Goal: Task Accomplishment & Management: Complete application form

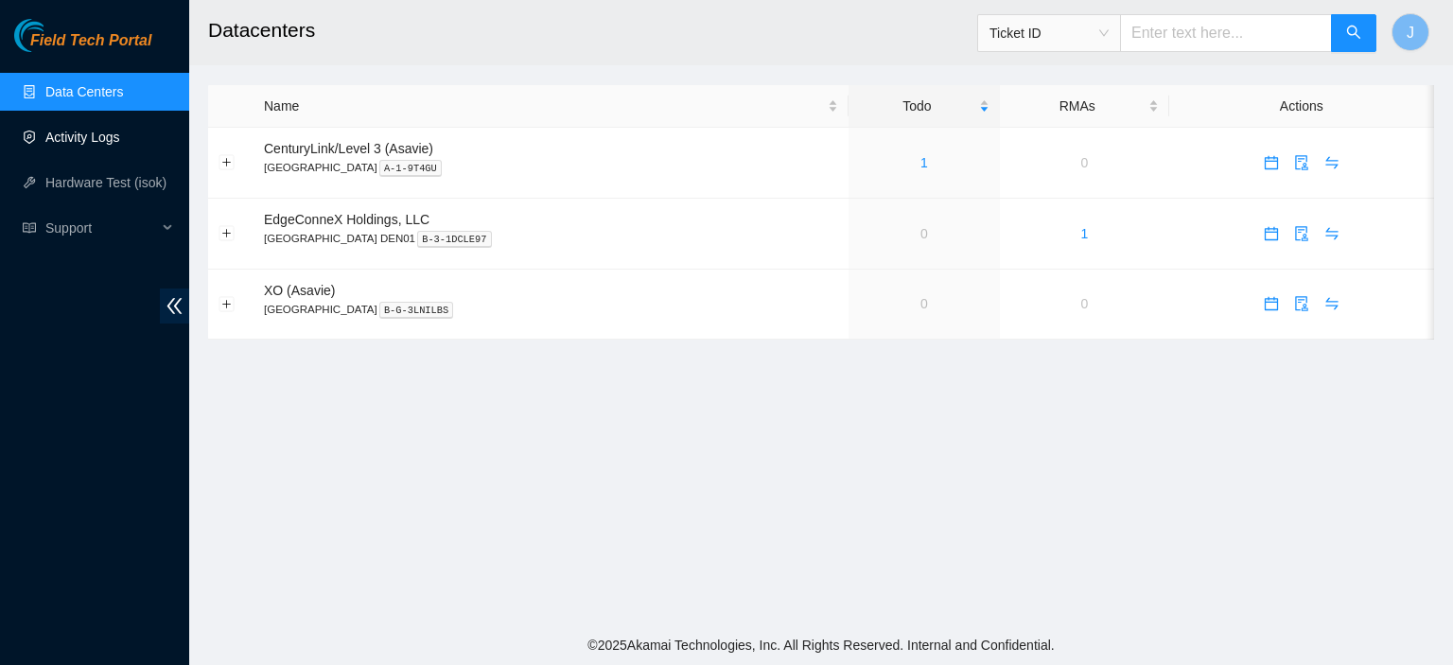
click at [97, 135] on link "Activity Logs" at bounding box center [82, 137] width 75 height 15
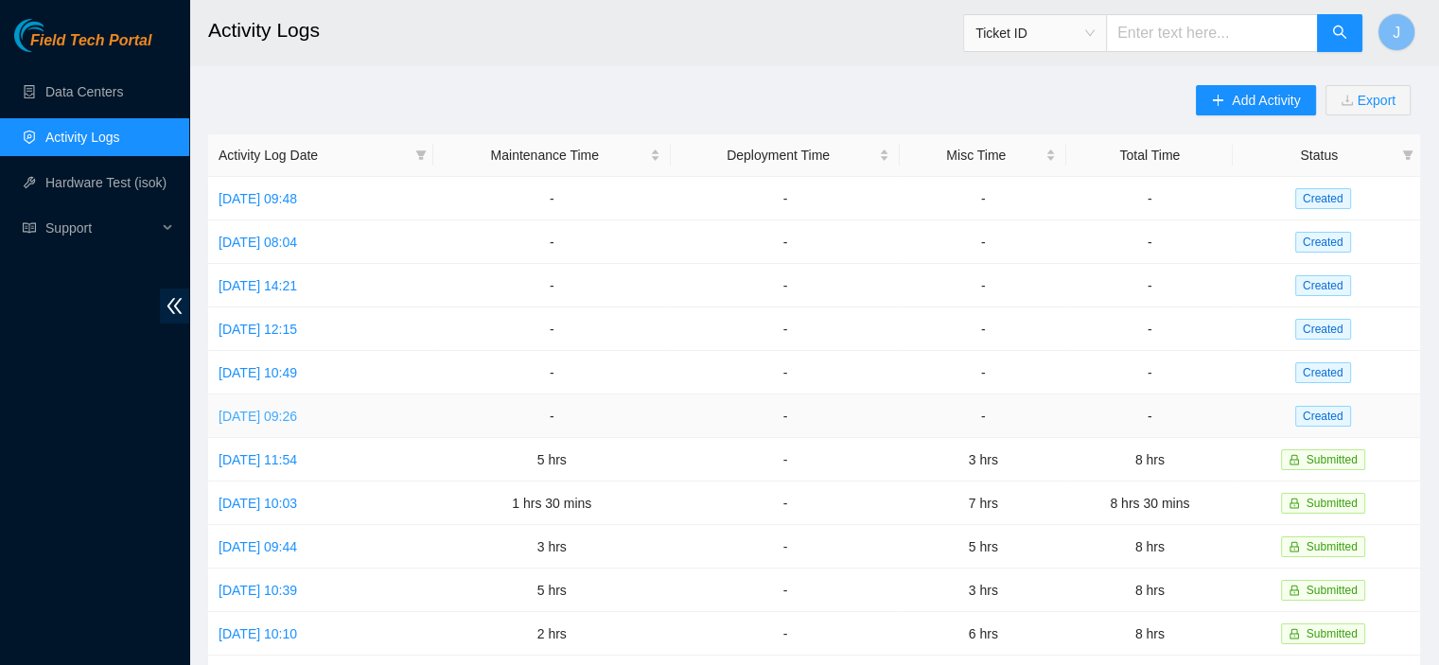
click at [297, 409] on link "[DATE] 09:26" at bounding box center [258, 416] width 79 height 15
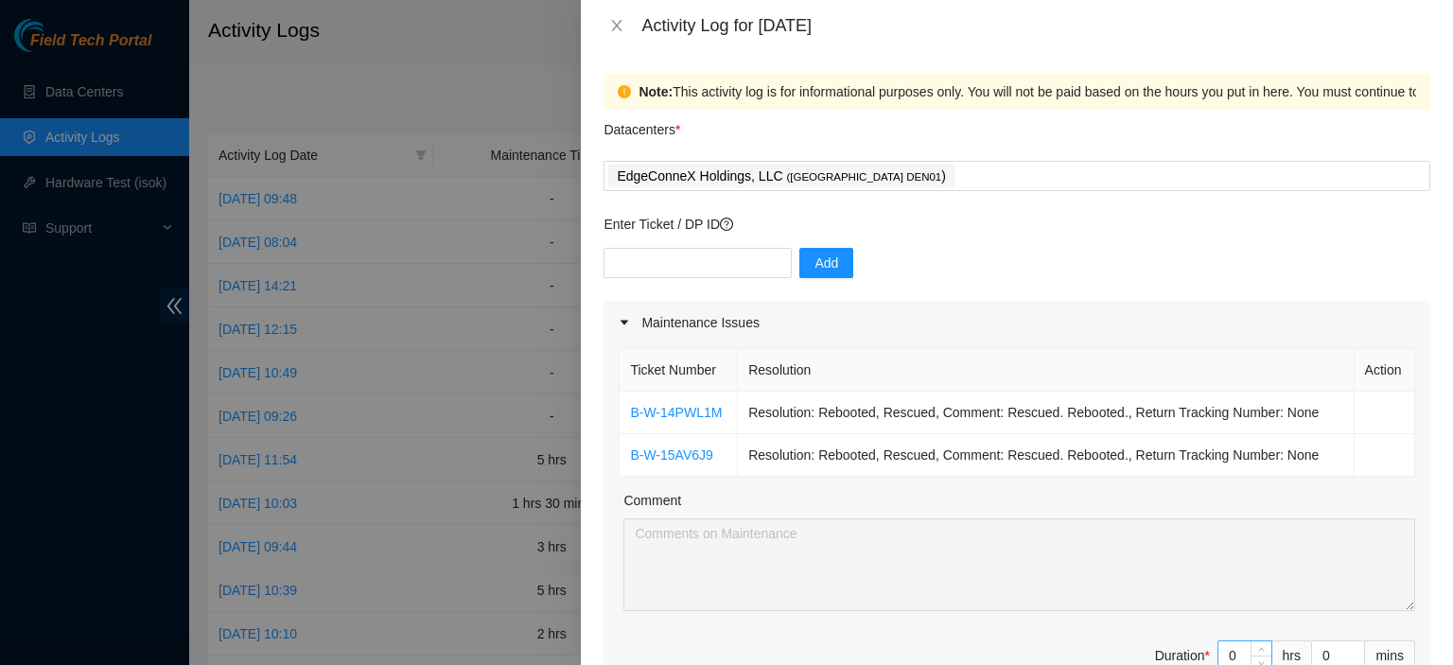
click at [1226, 651] on input "0" at bounding box center [1245, 656] width 53 height 28
type input "1"
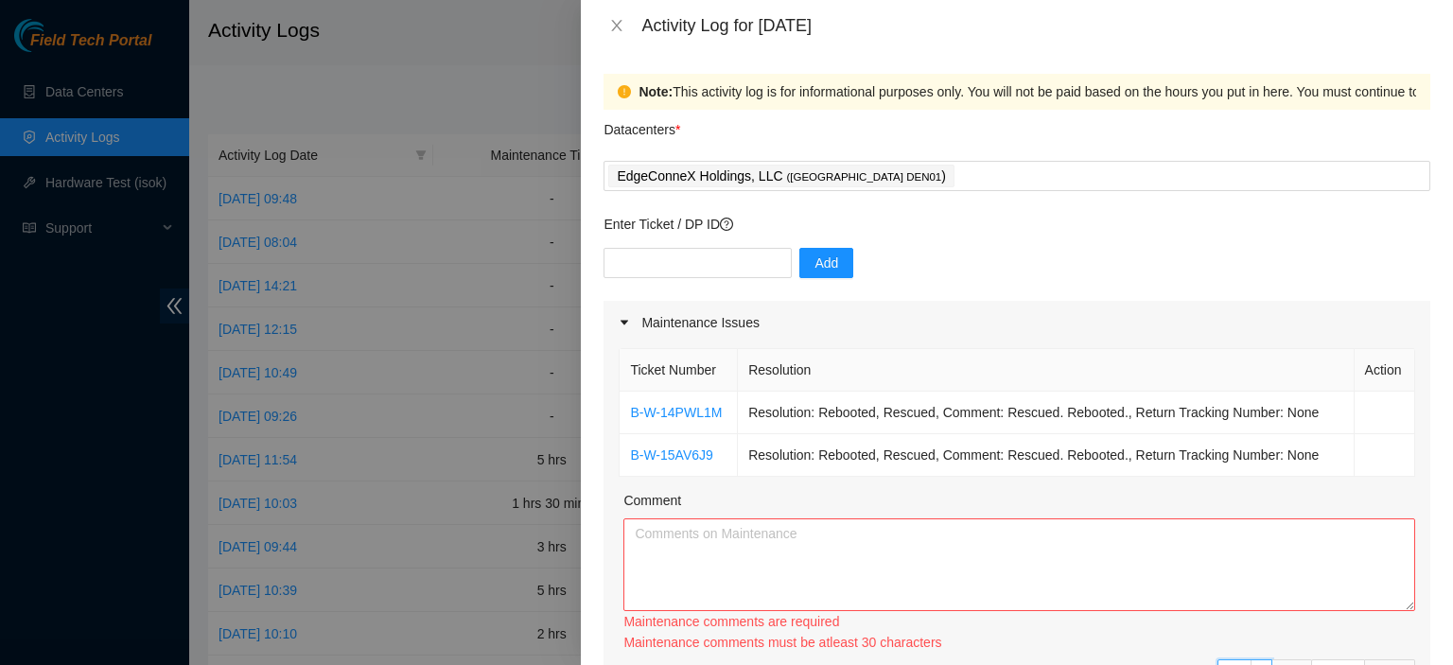
type input "1"
click at [1124, 544] on textarea "Comment" at bounding box center [1020, 565] width 792 height 93
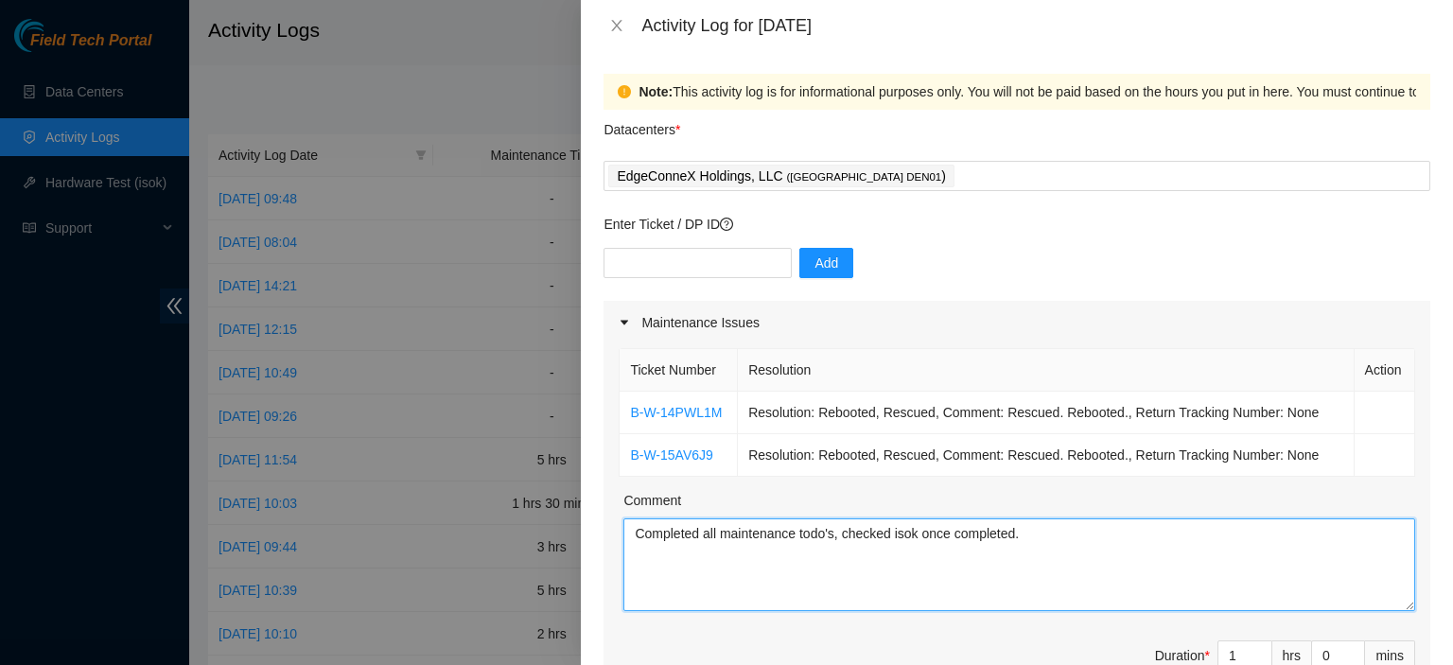
type textarea "Completed all maintenance todo's, checked isok once completed."
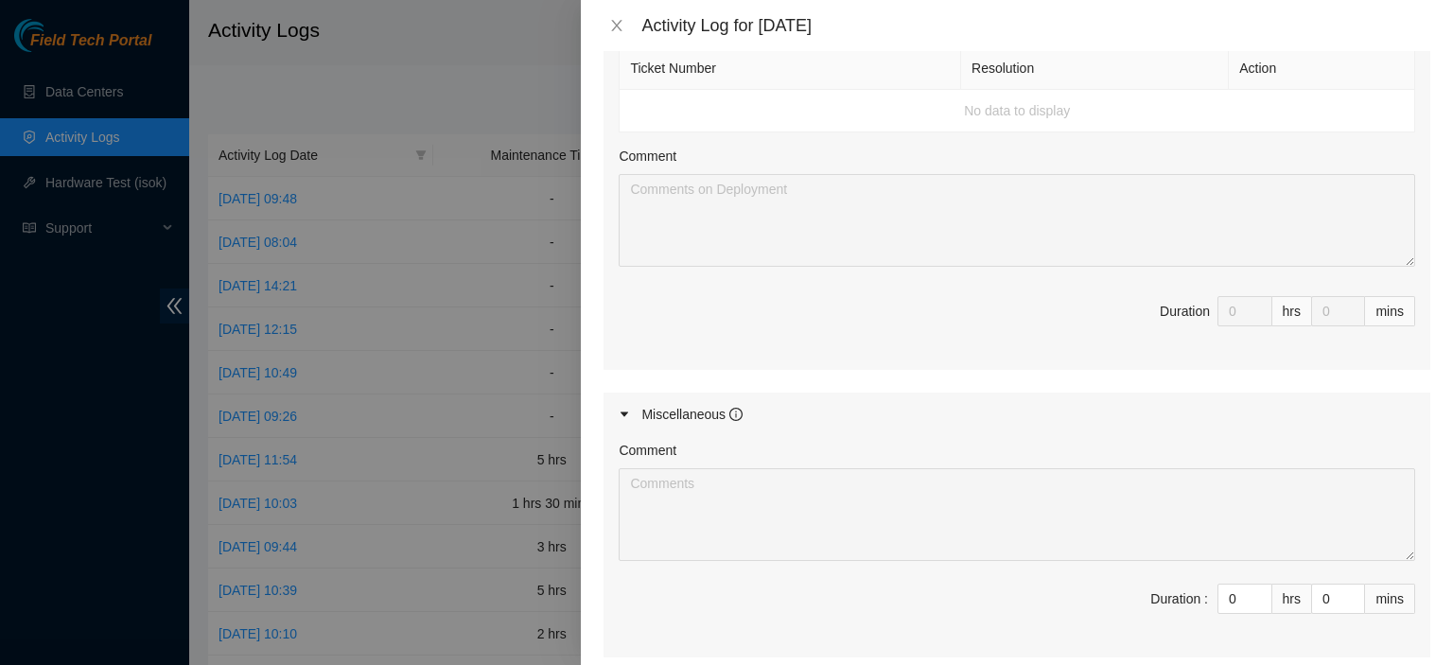
scroll to position [757, 0]
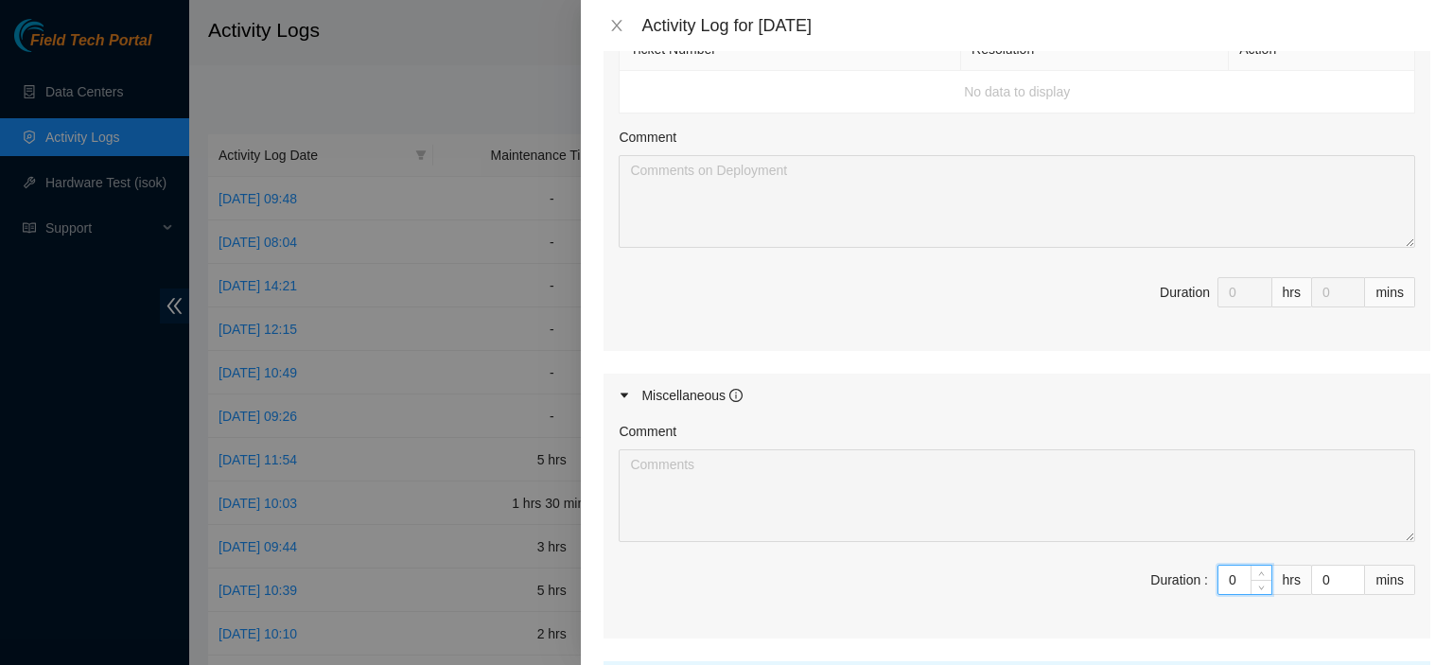
click at [1226, 573] on input "0" at bounding box center [1245, 580] width 53 height 28
type input "7"
type input "8"
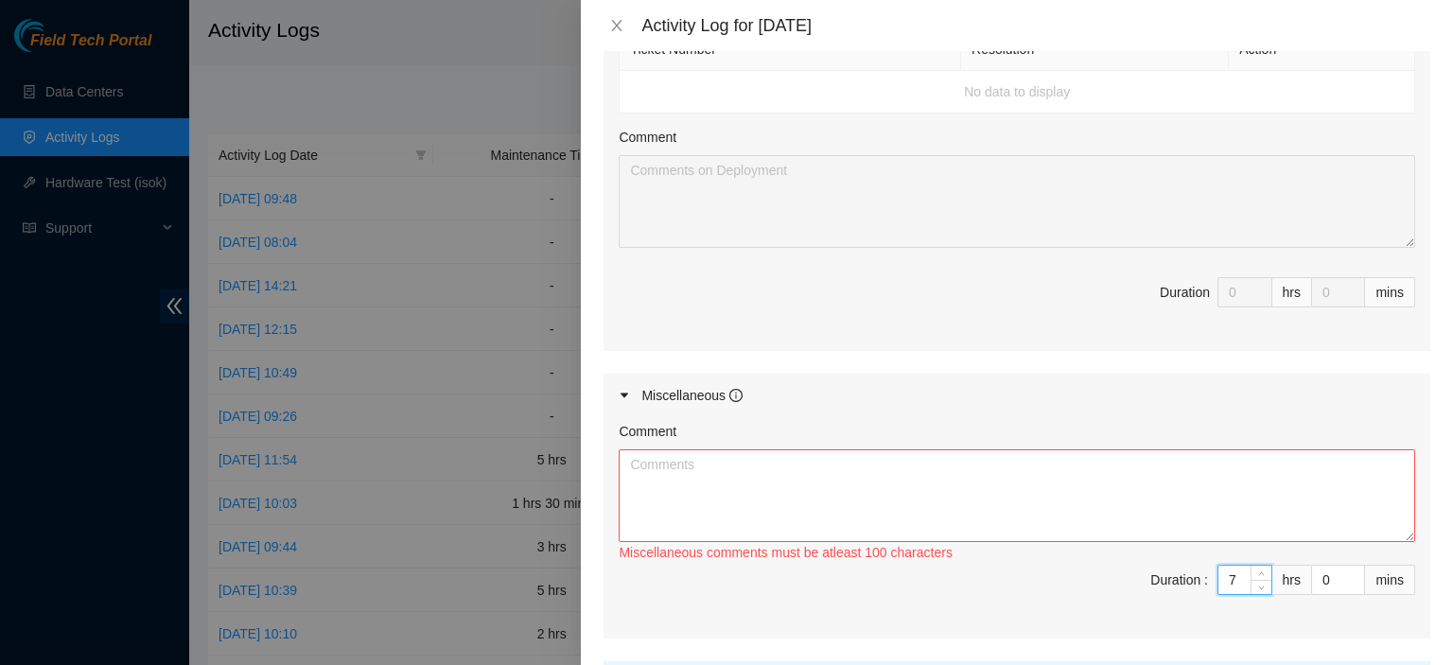
type input "7"
click at [1074, 478] on textarea "Comment" at bounding box center [1017, 495] width 797 height 93
click at [778, 461] on textarea "Worked with [PERSON_NAME] i=on DP83581" at bounding box center [1017, 495] width 797 height 93
drag, startPoint x: 778, startPoint y: 461, endPoint x: 853, endPoint y: 463, distance: 74.8
click at [853, 463] on textarea "Worked with [PERSON_NAME] on DP83581" at bounding box center [1017, 495] width 797 height 93
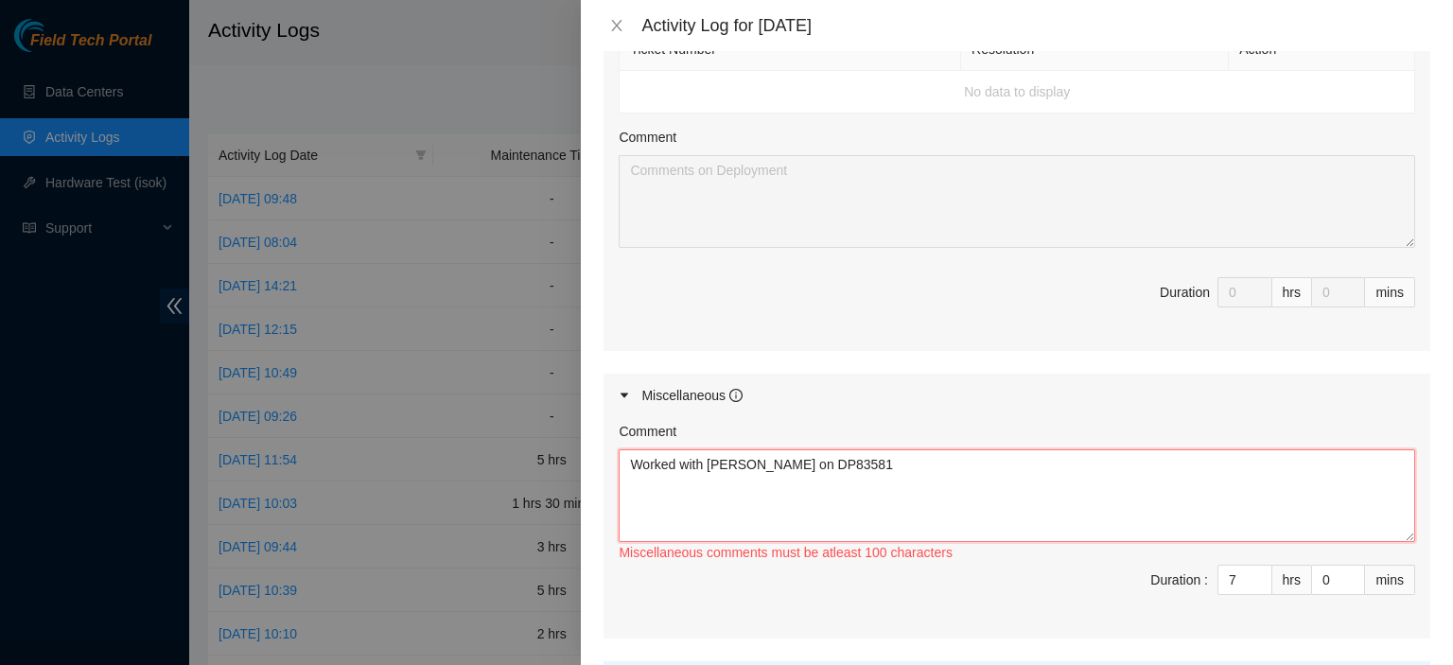
click at [853, 463] on textarea "Worked with [PERSON_NAME] on DP83581" at bounding box center [1017, 495] width 797 height 93
paste textarea "TOR-be FIBER CONNECTIONS"
click at [1117, 457] on textarea "Worked with [PERSON_NAME] on DP83581, labeled and ran TOR-be FIBER CONNECTIONS" at bounding box center [1017, 495] width 797 height 93
click at [1111, 459] on textarea "Worked with [PERSON_NAME] on DP83581, labeled and ran TOR-be FIBER CONNECTIONS" at bounding box center [1017, 495] width 797 height 93
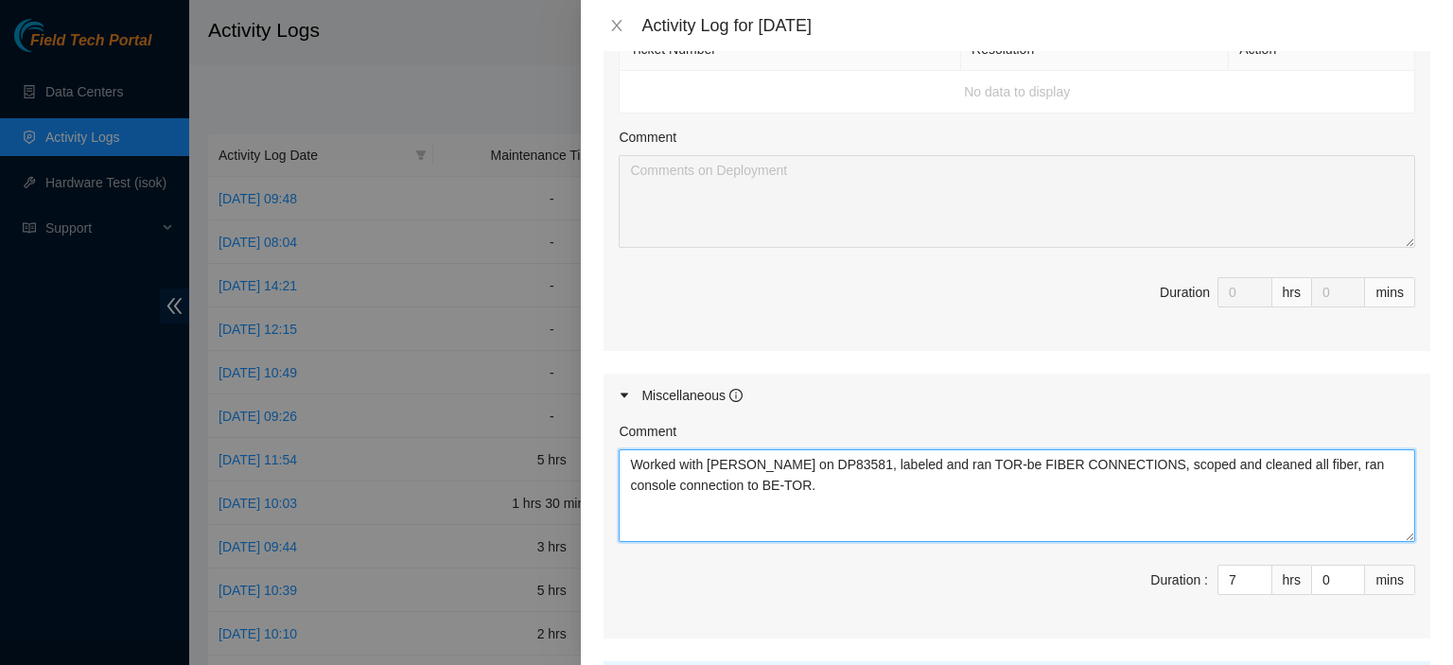
drag, startPoint x: 774, startPoint y: 472, endPoint x: 622, endPoint y: 463, distance: 152.6
click at [622, 463] on textarea "Worked with [PERSON_NAME] on DP83581, labeled and ran TOR-be FIBER CONNECTIONS,…" at bounding box center [1017, 495] width 797 height 93
type textarea "Worked with [PERSON_NAME] on DP83581, labeled and ran TOR-be FIBER CONNECTIONS,…"
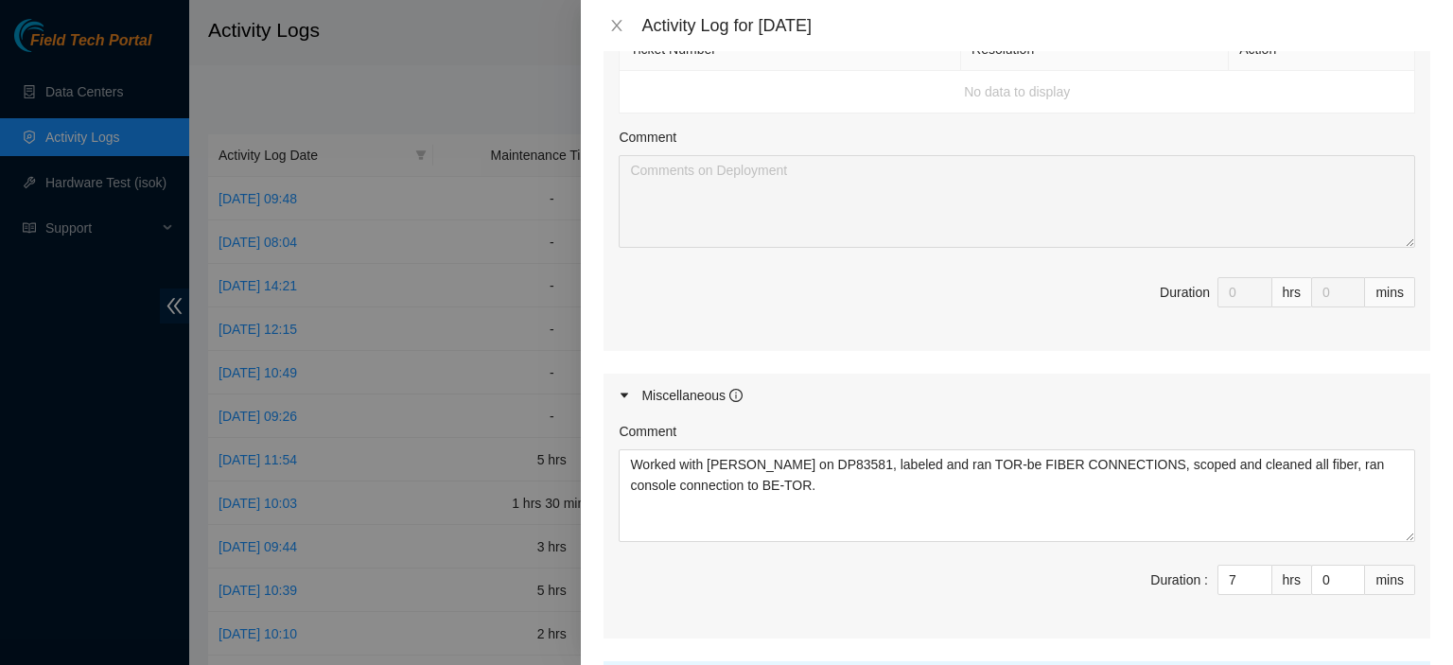
scroll to position [932, 0]
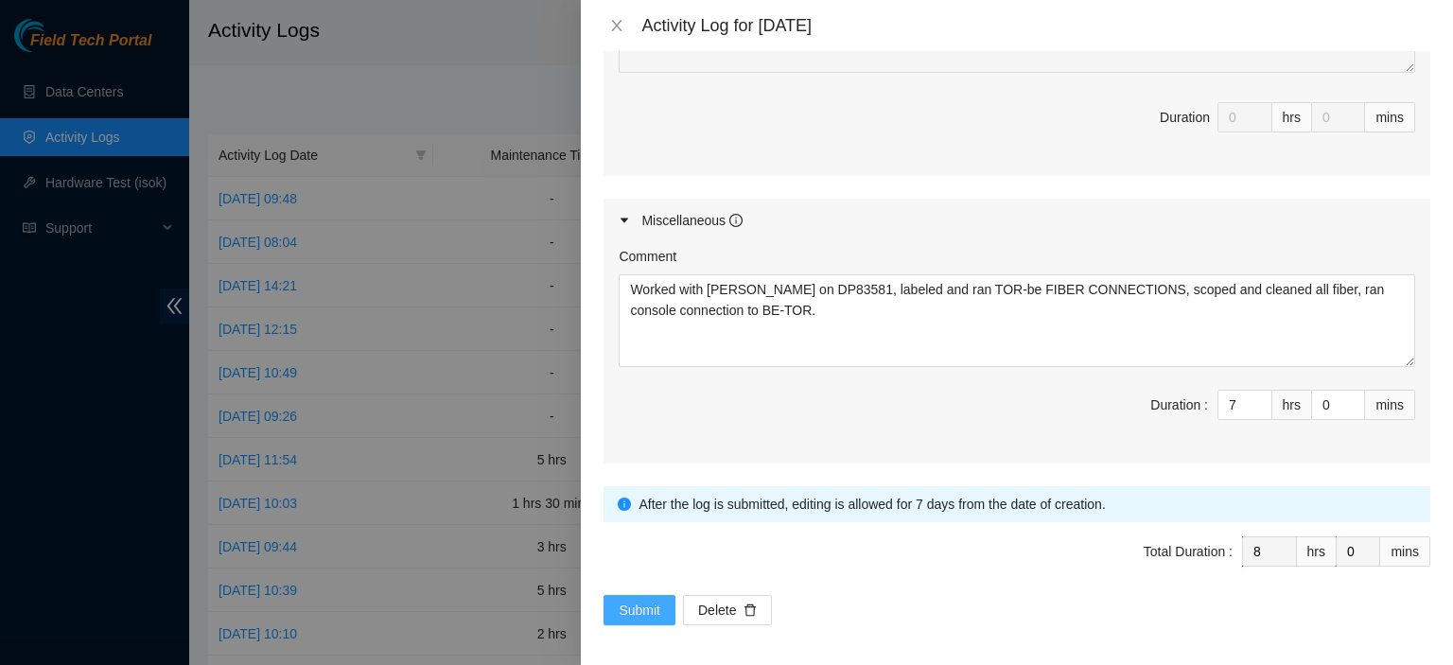
click at [639, 603] on span "Submit" at bounding box center [640, 610] width 42 height 21
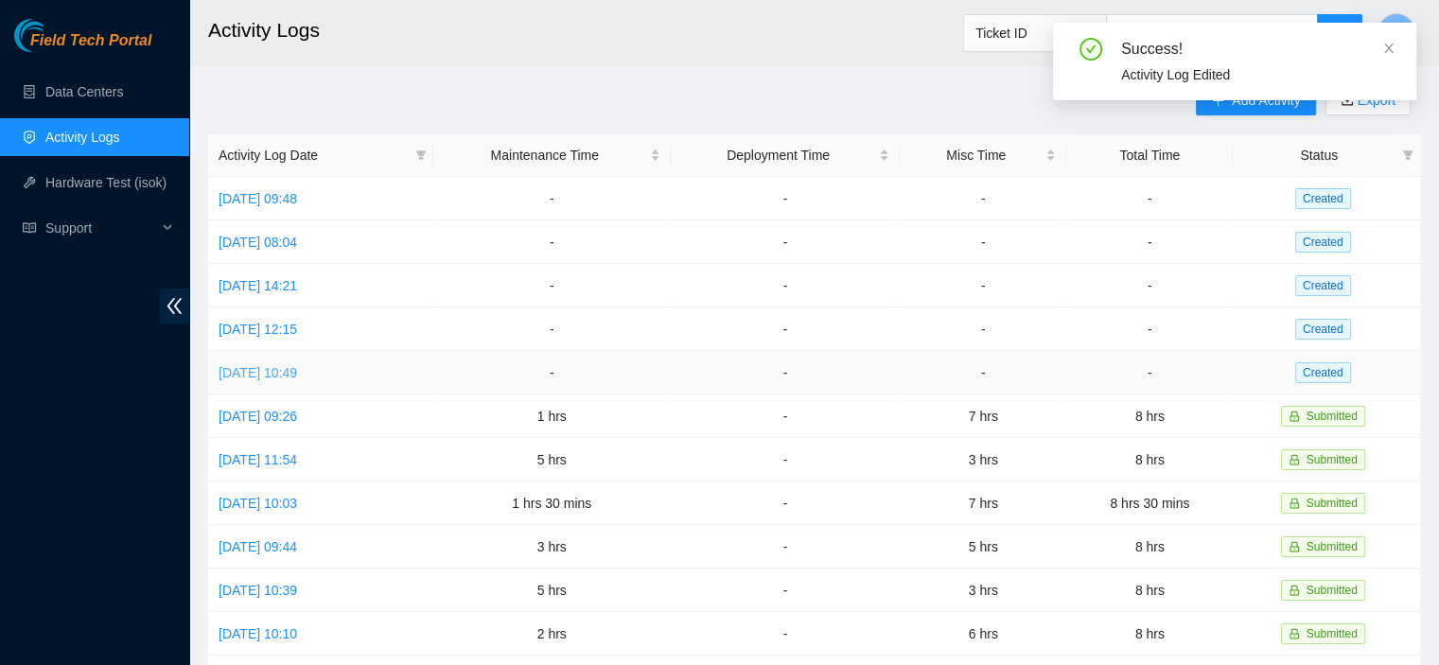
click at [249, 368] on link "[DATE] 10:49" at bounding box center [258, 372] width 79 height 15
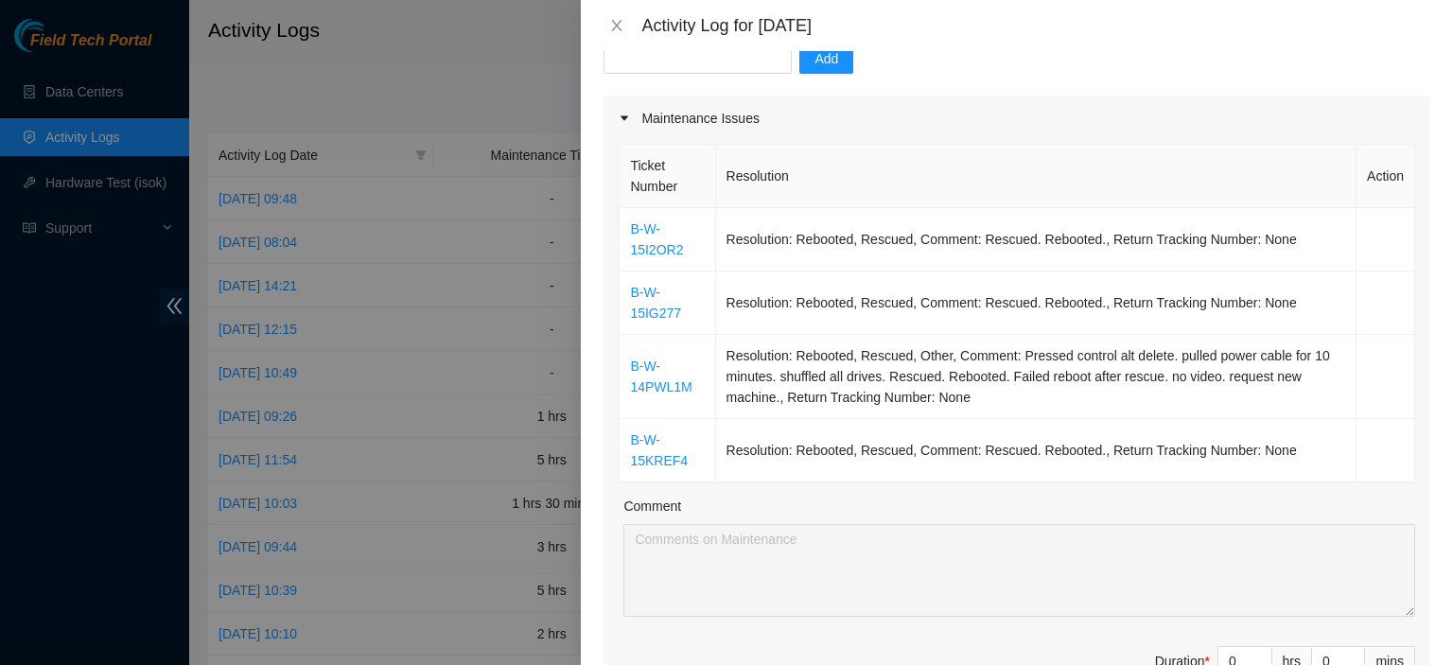
scroll to position [227, 0]
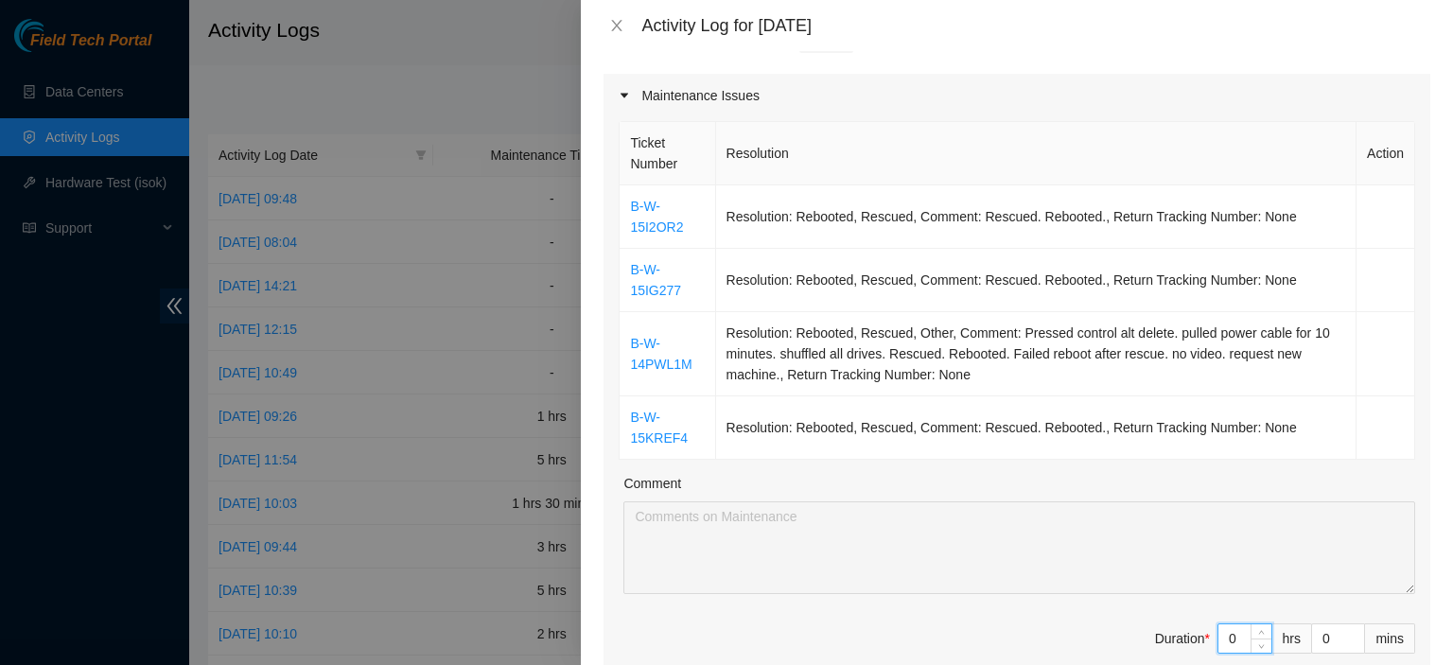
click at [1223, 636] on input "0" at bounding box center [1245, 638] width 53 height 28
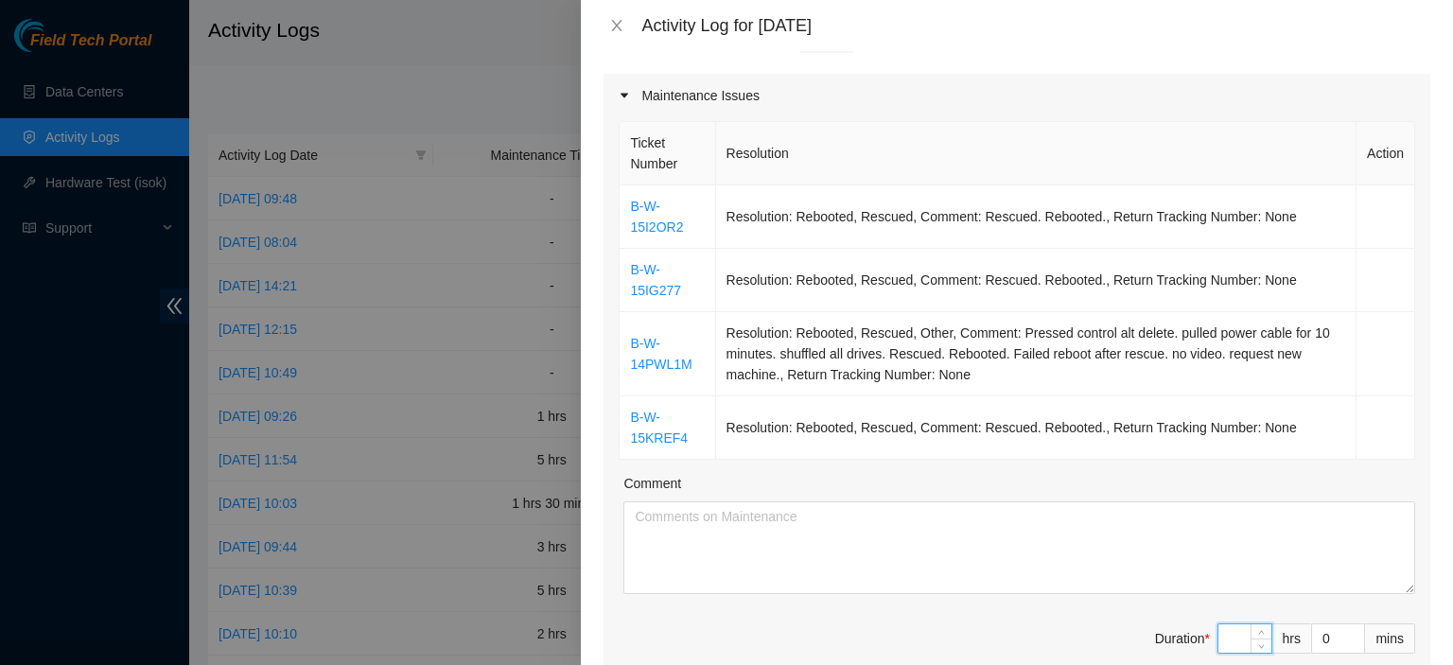
type input "3"
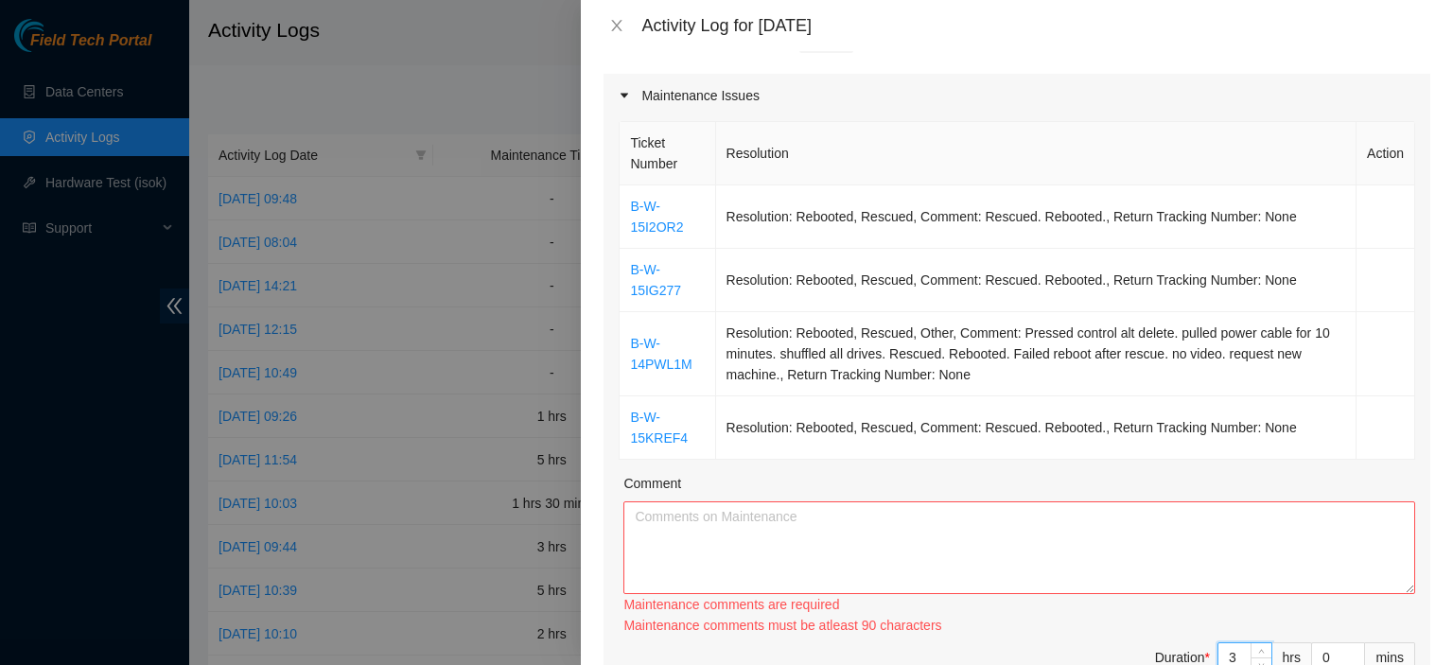
type input "3"
click at [1080, 510] on textarea "Comment" at bounding box center [1020, 547] width 792 height 93
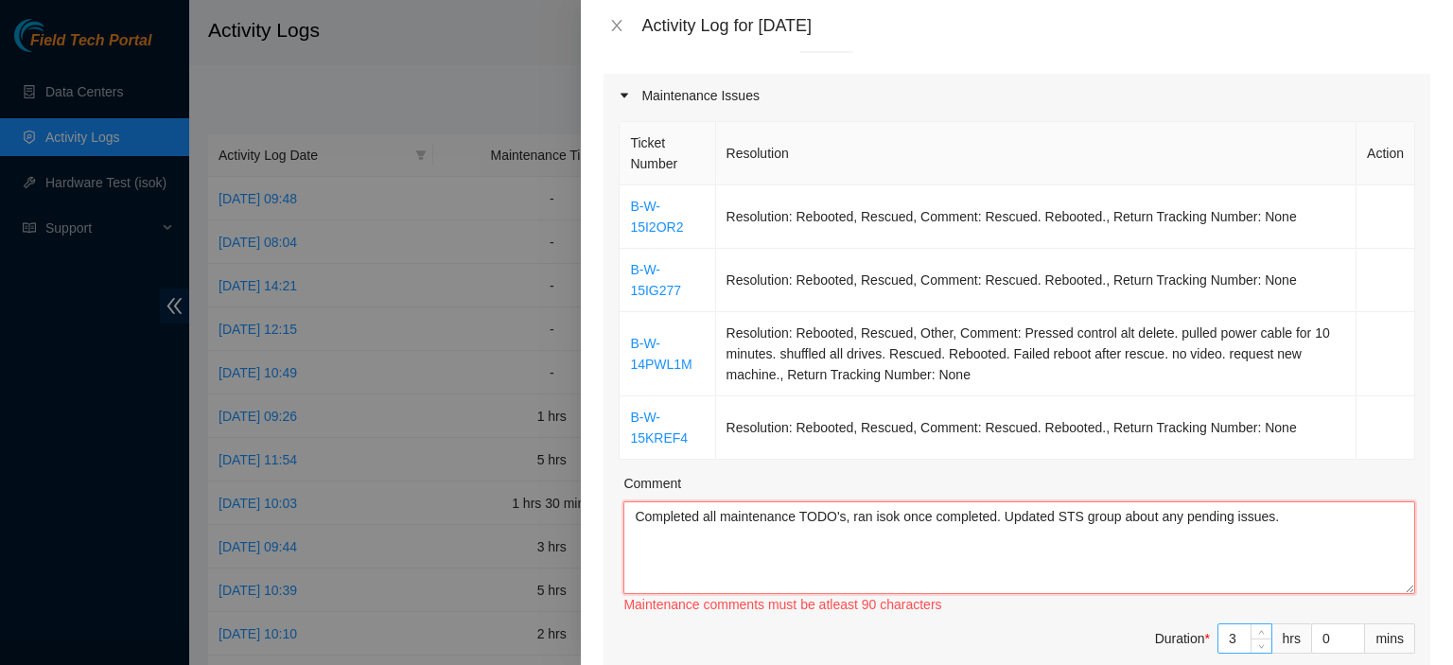
type textarea "Completed all maintenance TODO's, ran isok once completed. Updated STS group ab…"
click at [1223, 637] on input "3" at bounding box center [1245, 638] width 53 height 28
type input "0"
type input "2"
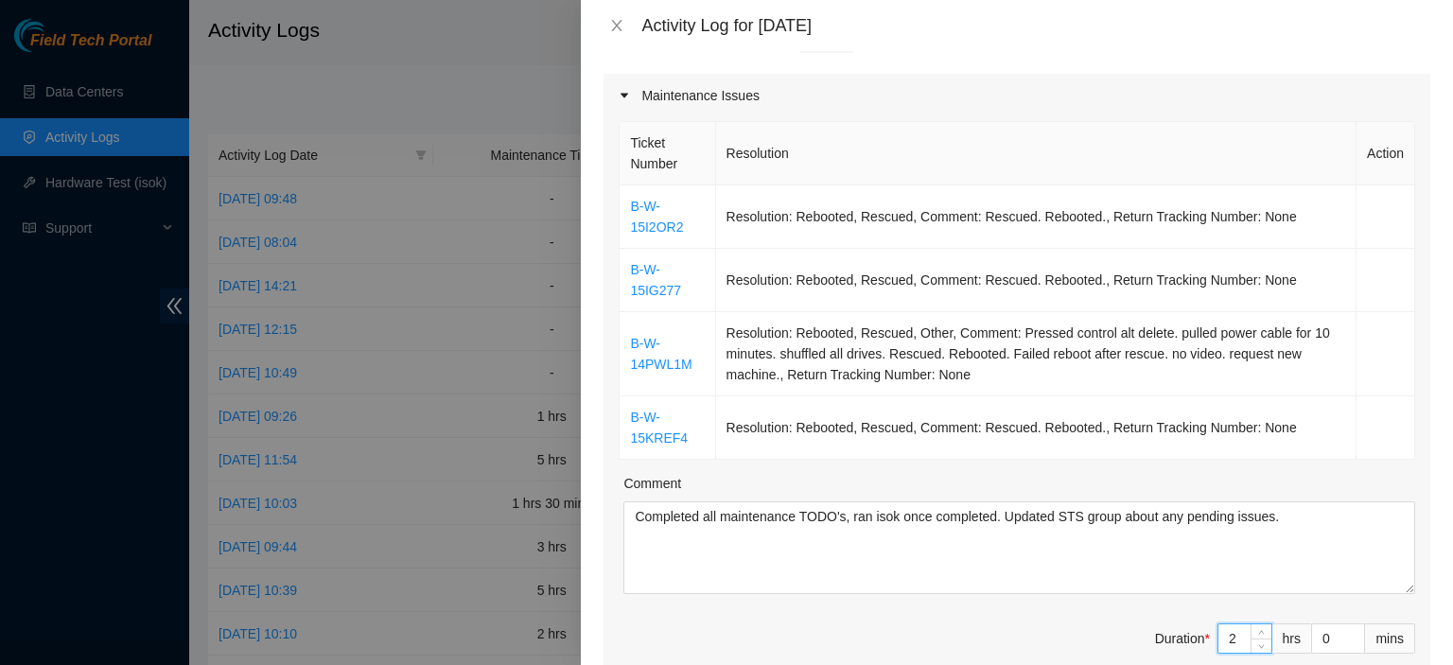
type input "2"
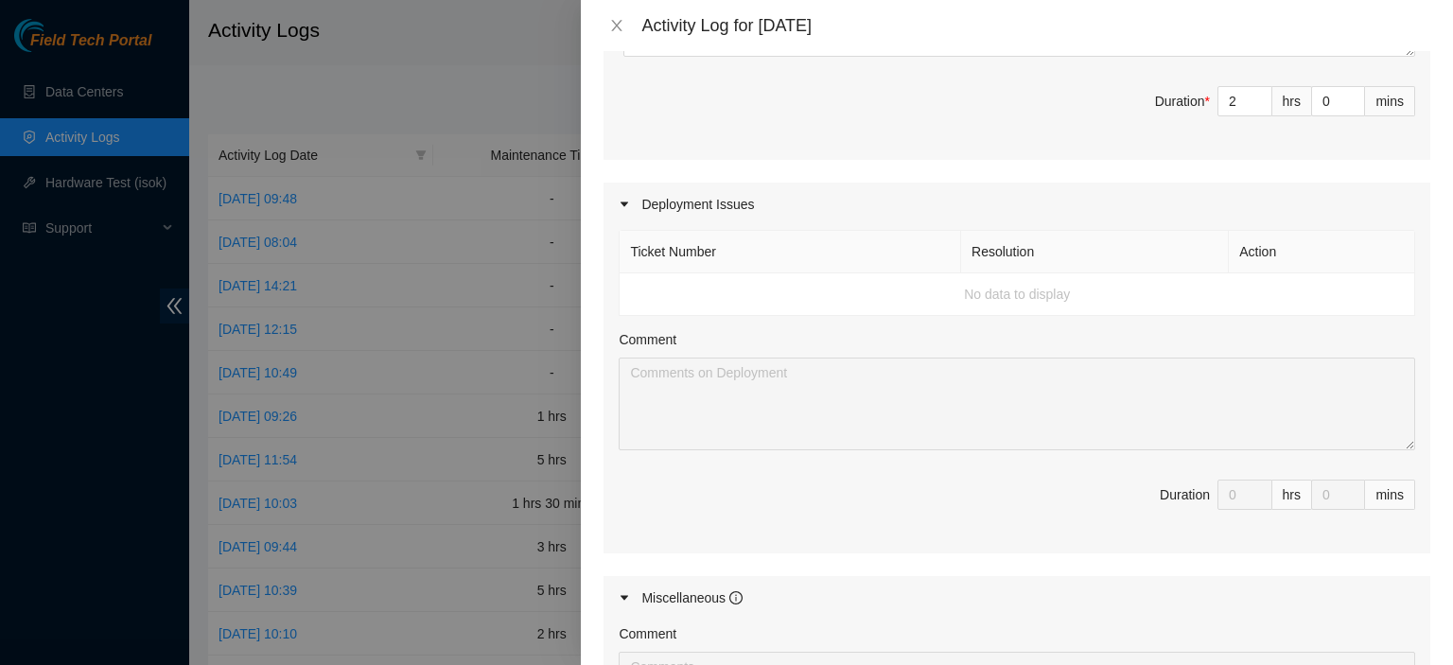
scroll to position [1141, 0]
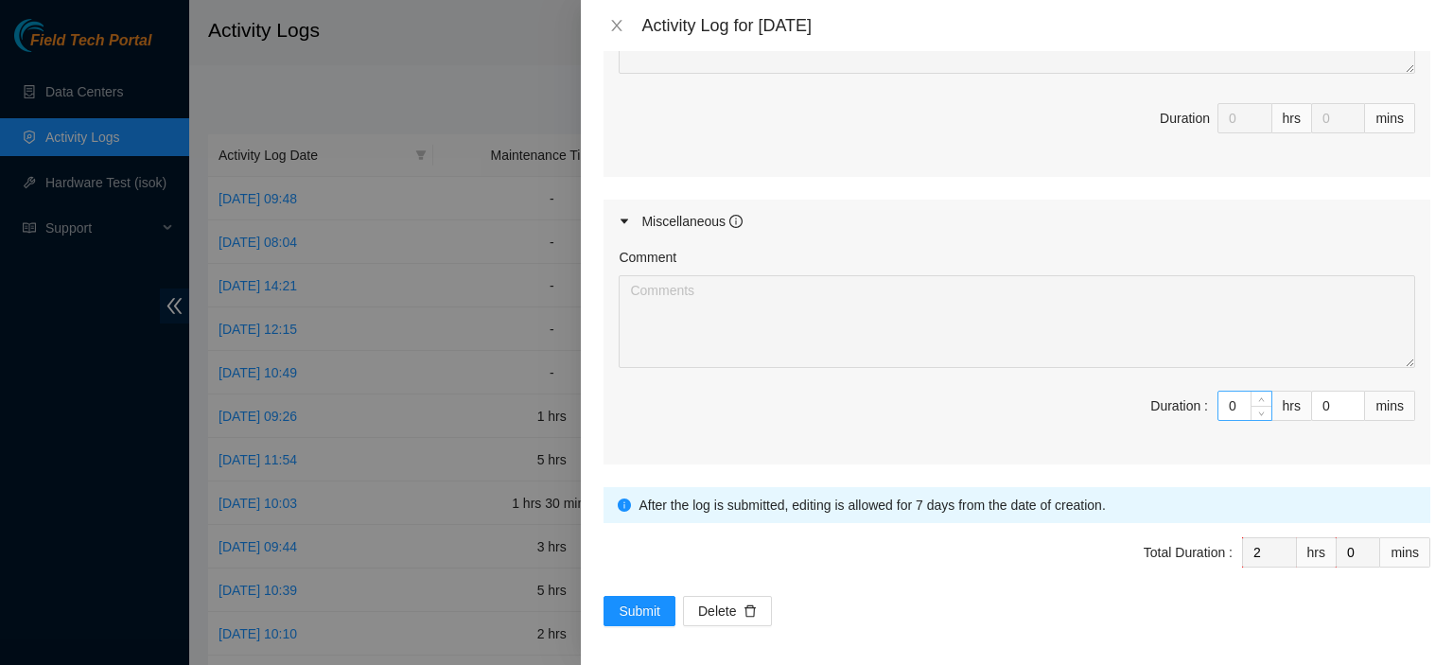
click at [1230, 402] on input "0" at bounding box center [1245, 406] width 53 height 28
type input "6"
type input "8"
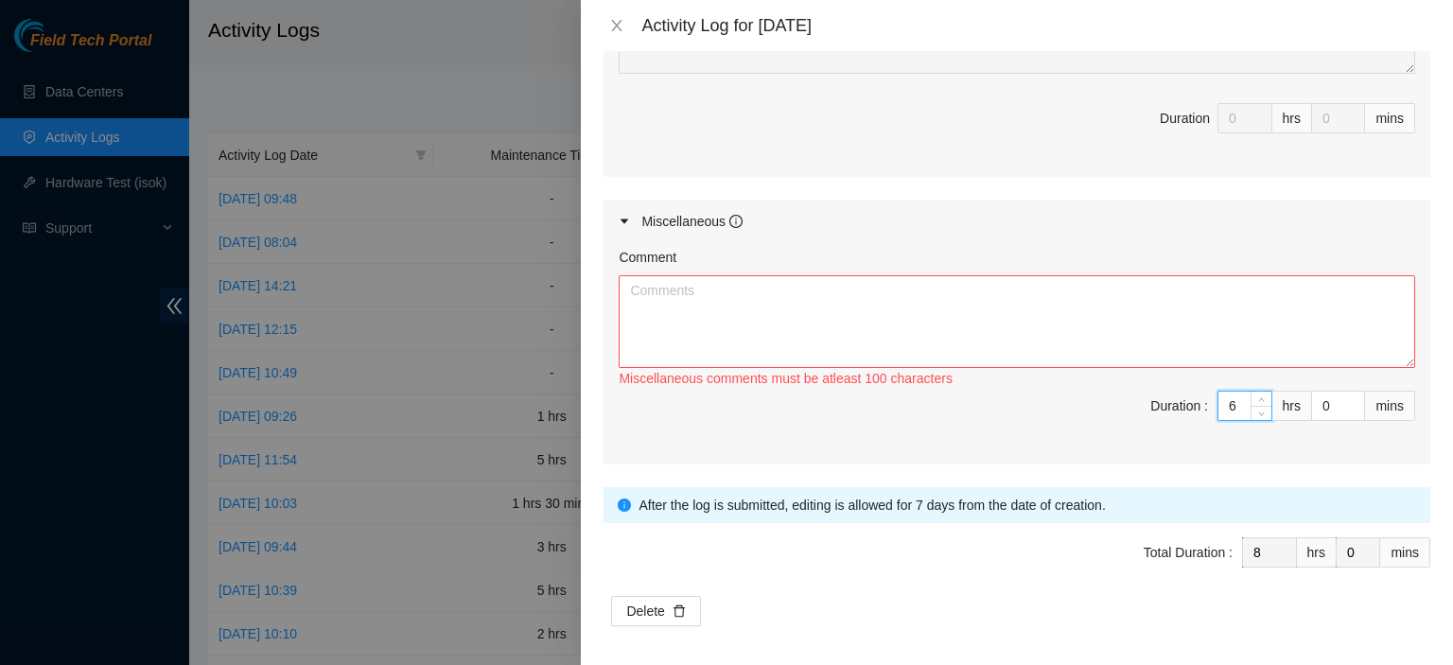
type input "6"
click at [1025, 294] on textarea "Comment" at bounding box center [1017, 321] width 797 height 93
paste textarea "Worked with [PERSON_NAME] on DP83581, labeled and ran TOR-be FIBER CONNECTIONS,…"
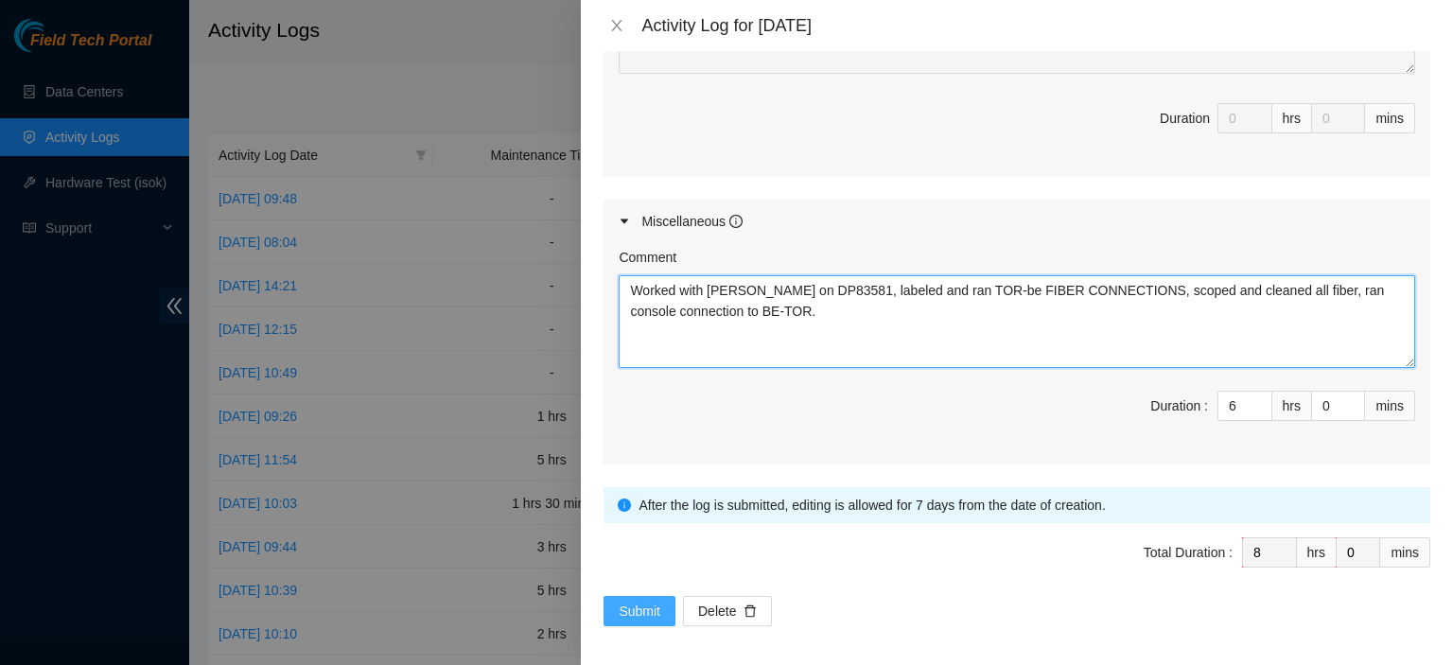
type textarea "Worked with [PERSON_NAME] on DP83581, labeled and ran TOR-be FIBER CONNECTIONS,…"
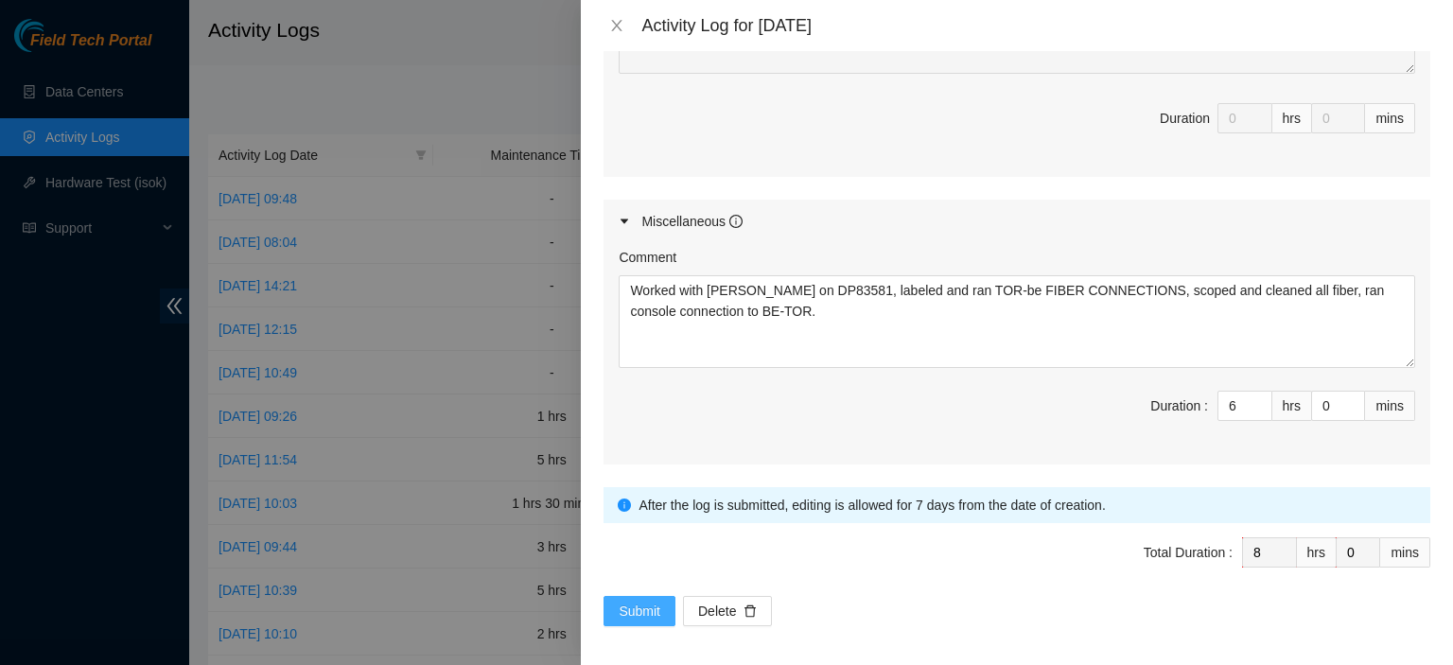
click at [640, 603] on span "Submit" at bounding box center [640, 611] width 42 height 21
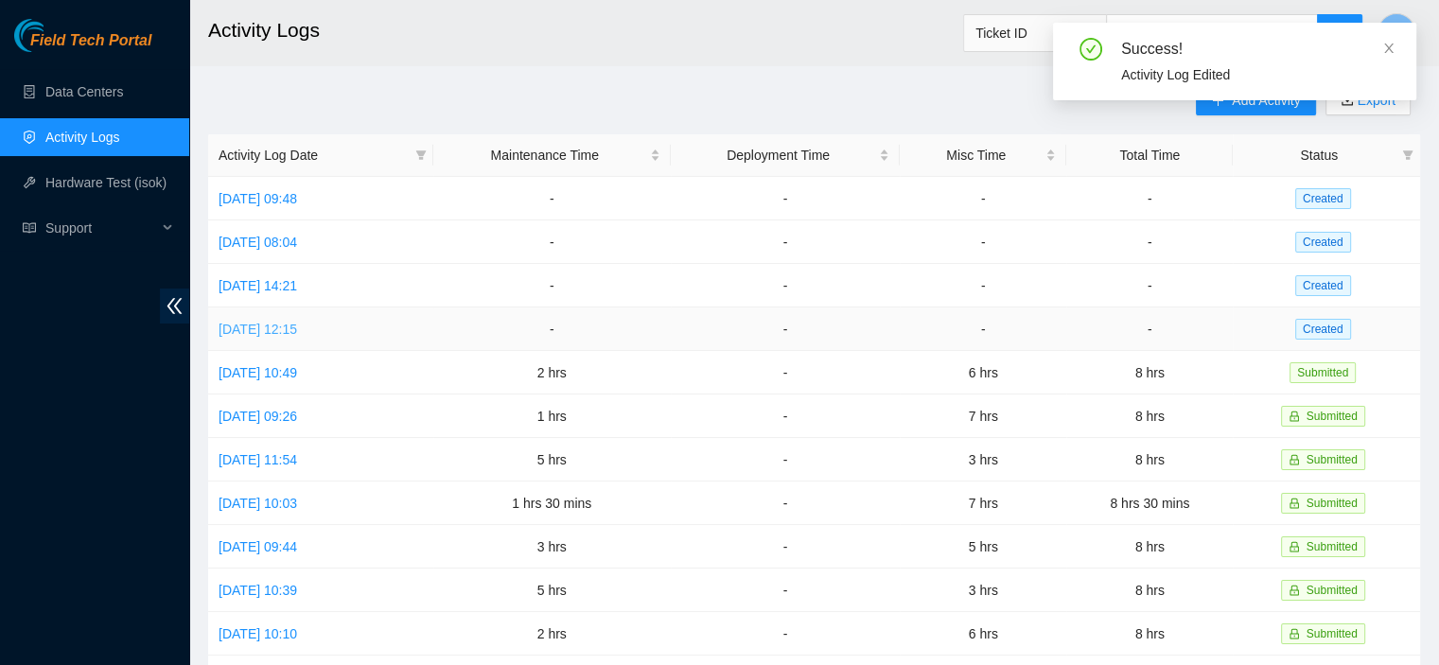
click at [284, 329] on link "[DATE] 12:15" at bounding box center [258, 329] width 79 height 15
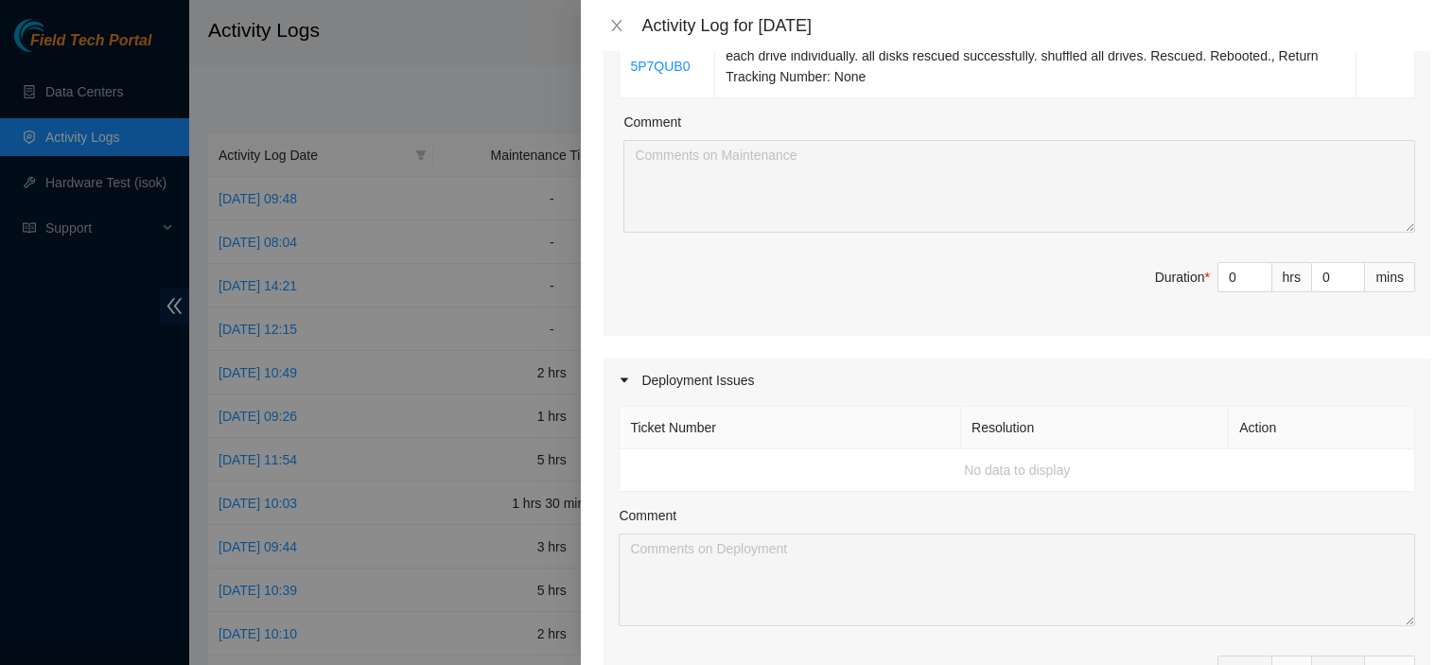
scroll to position [424, 0]
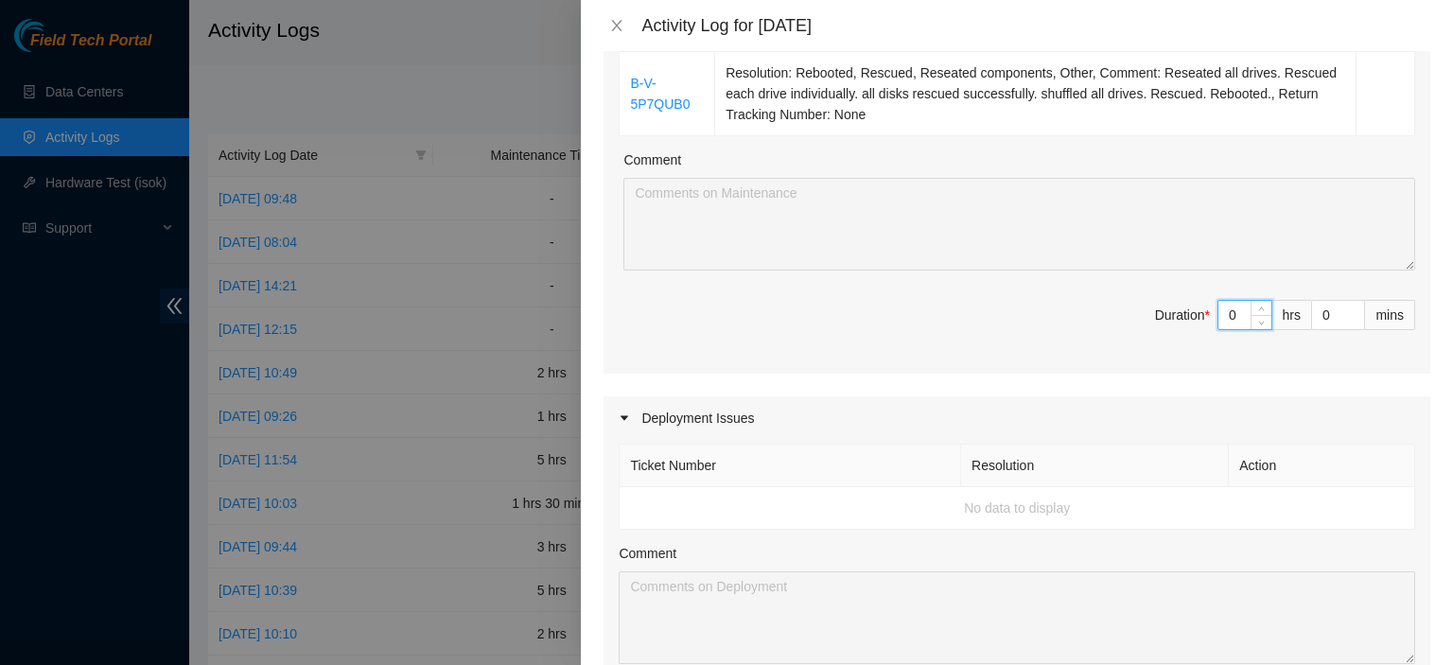
click at [1222, 315] on input "0" at bounding box center [1245, 315] width 53 height 28
type input "2"
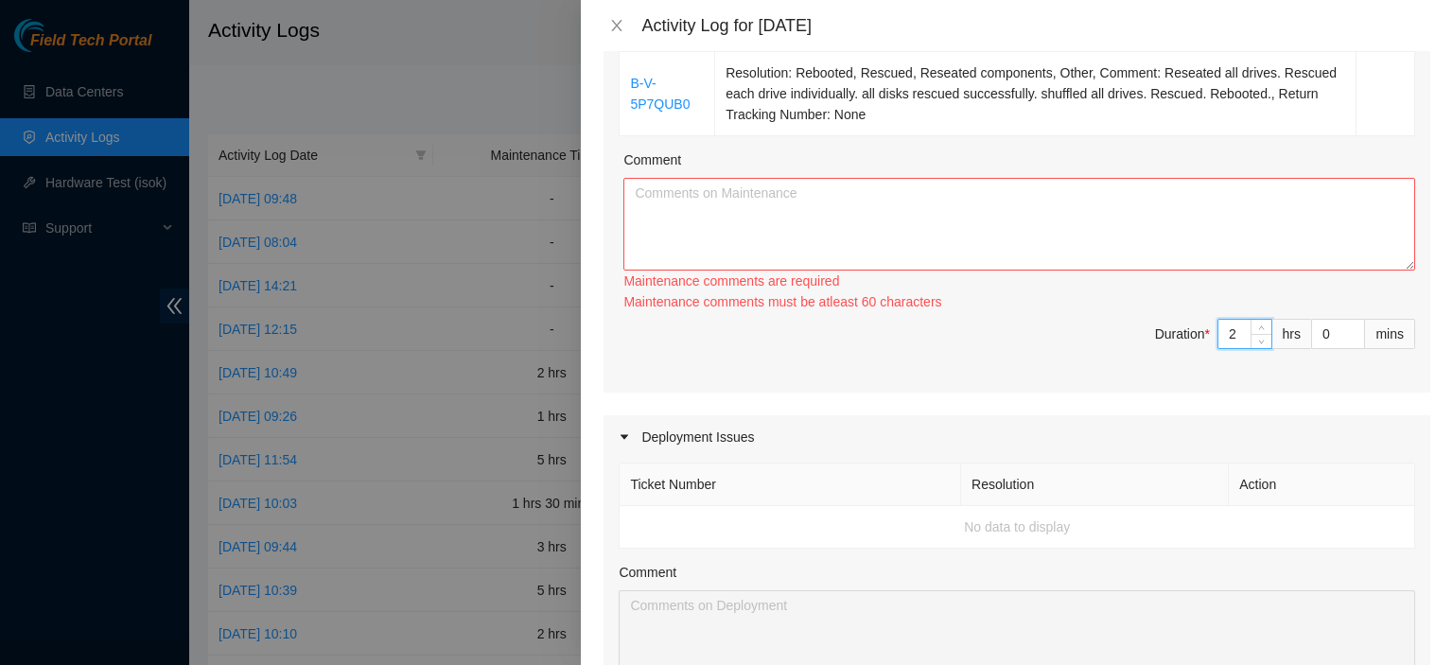
type input "2"
click at [1133, 219] on textarea "Comment" at bounding box center [1020, 224] width 792 height 93
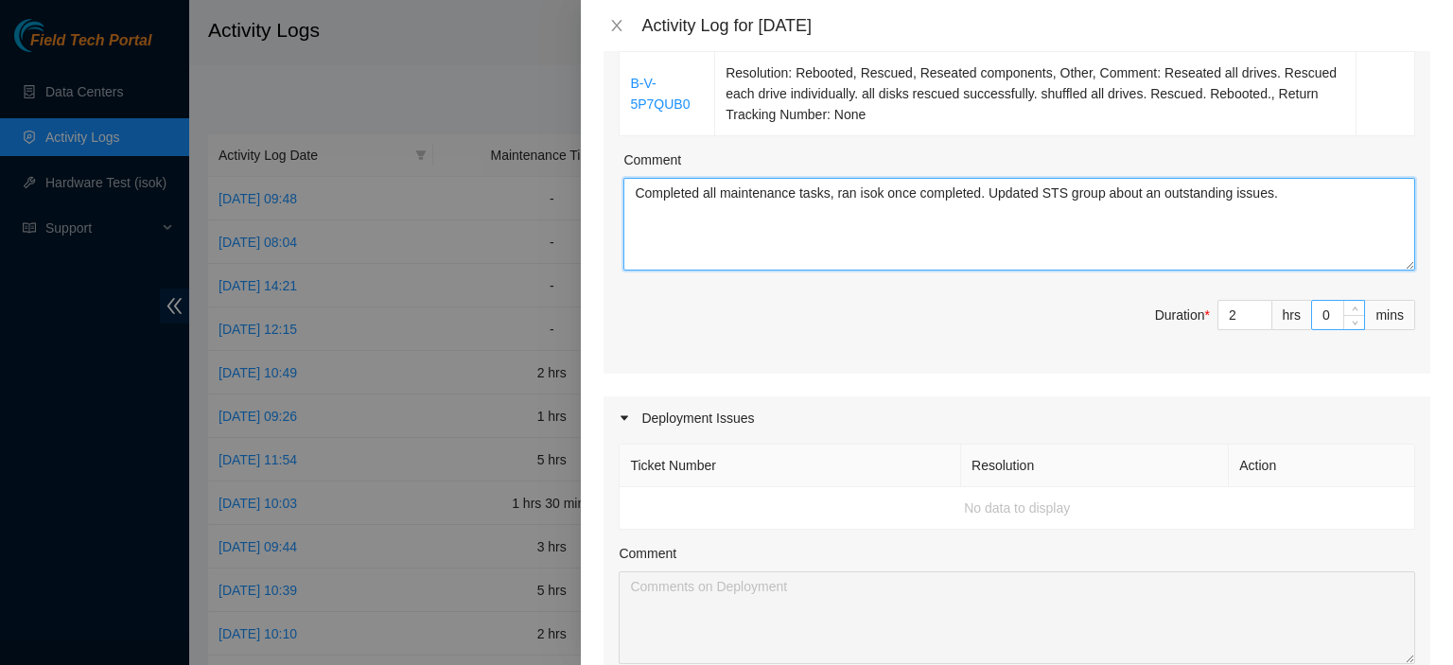
type textarea "Completed all maintenance tasks, ran isok once completed. Updated STS group abo…"
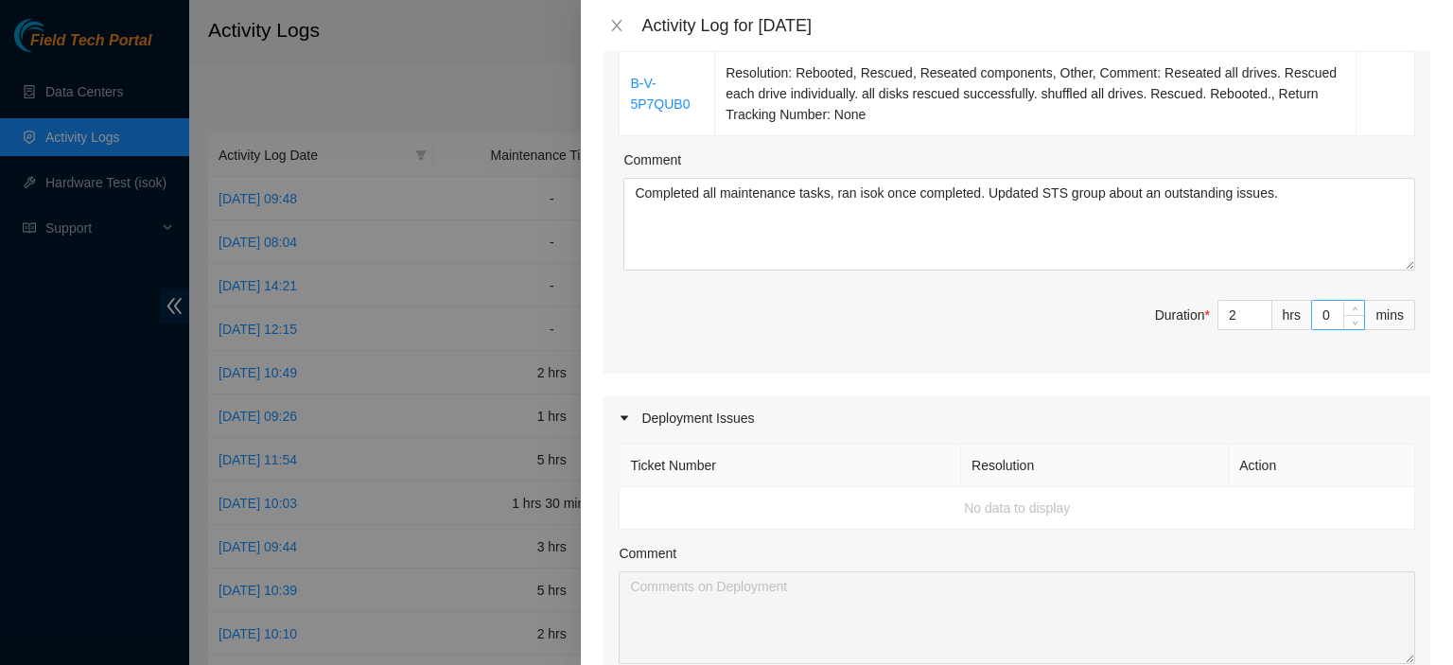
click at [1319, 309] on input "0" at bounding box center [1338, 315] width 52 height 28
type input "2"
type input "20"
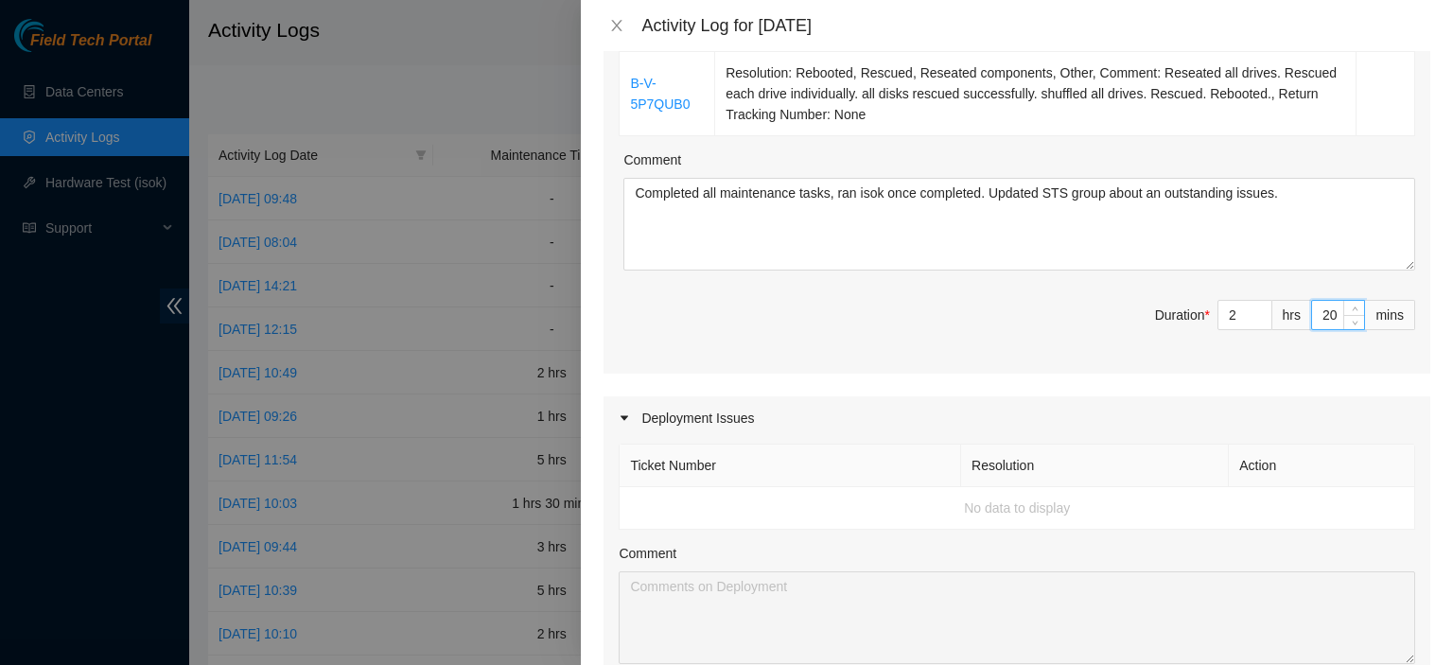
type input "20"
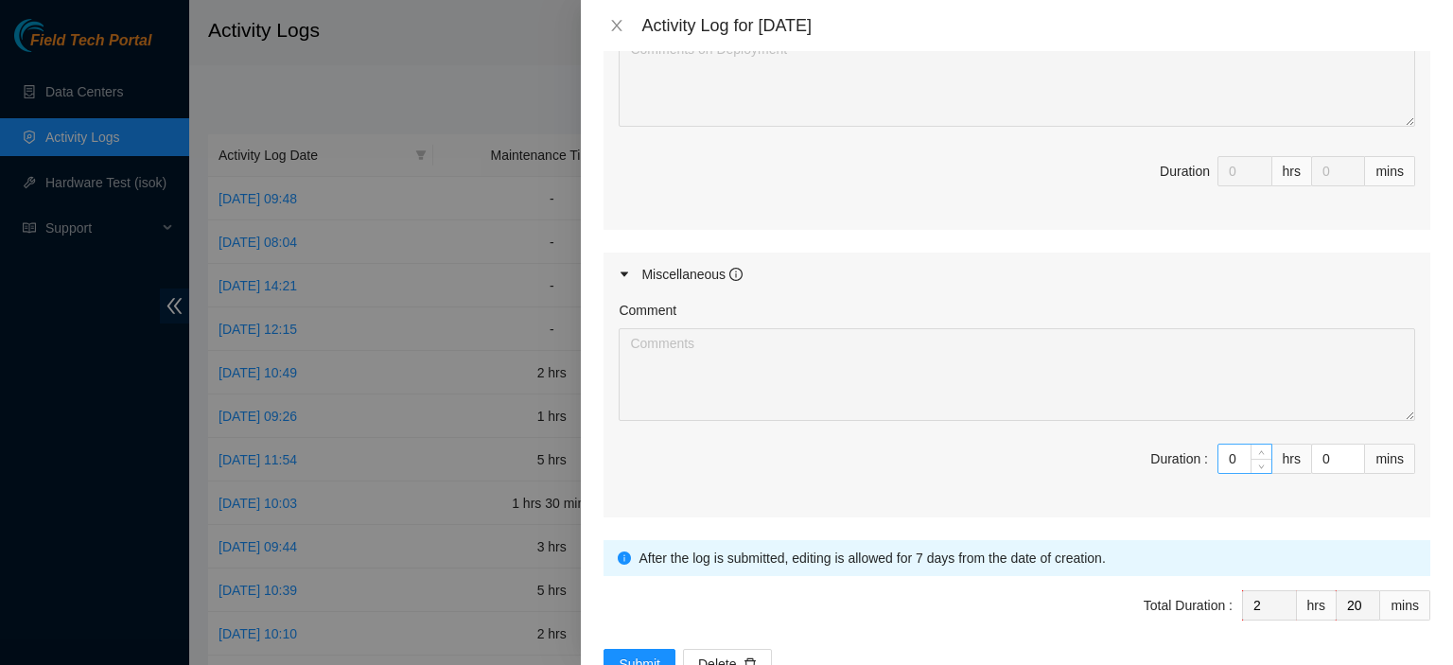
click at [1229, 453] on input "0" at bounding box center [1245, 459] width 53 height 28
type input "5"
type input "7"
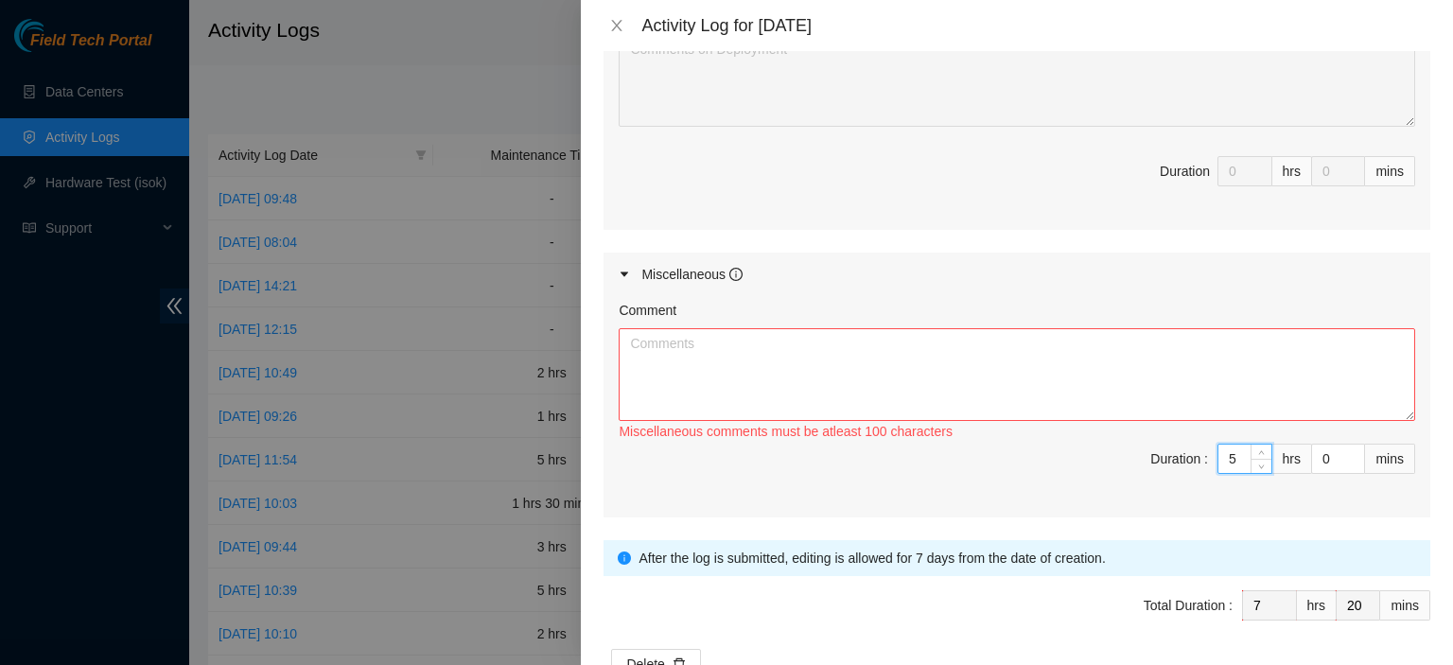
type input "5"
click at [1033, 342] on textarea "Comment" at bounding box center [1017, 374] width 797 height 93
paste textarea "Worked with [PERSON_NAME] on DP83581, labeled and ran TOR-be FIBER CONNECTIONS,…"
click at [1033, 342] on textarea "Comment" at bounding box center [1017, 374] width 797 height 93
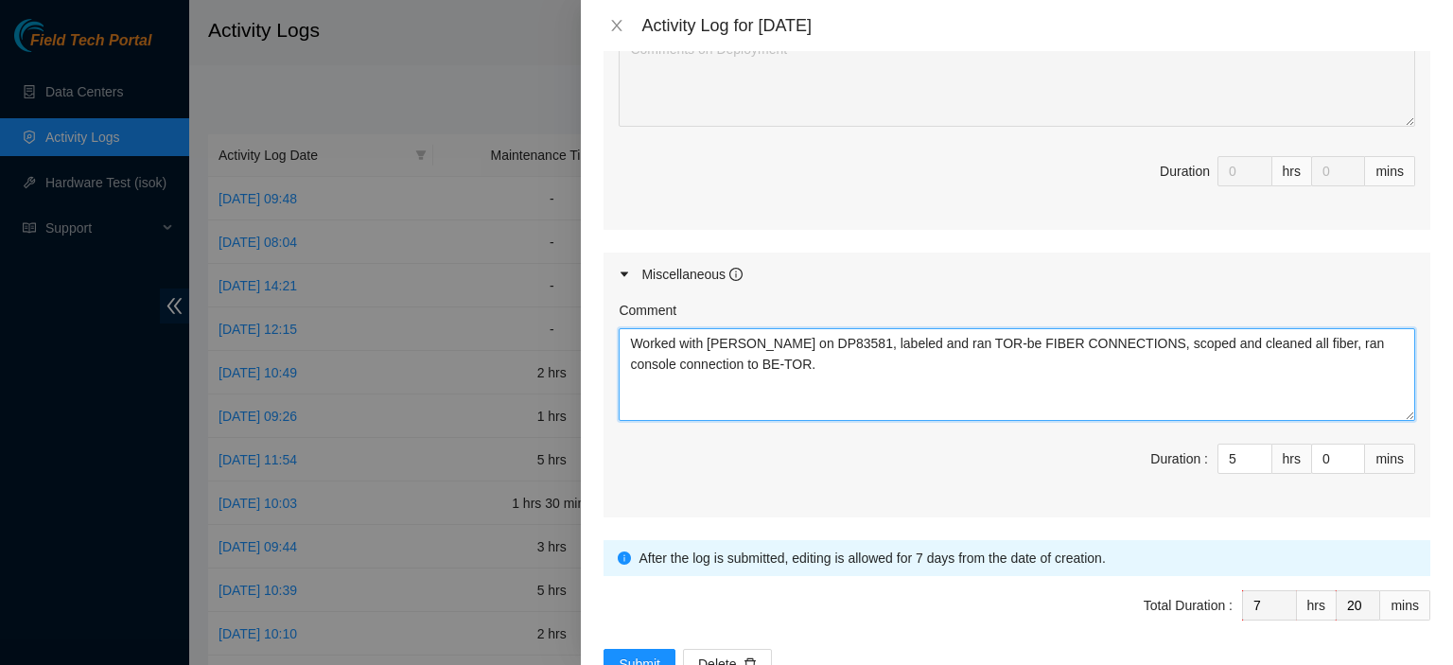
type textarea "Worked with [PERSON_NAME] on DP83581, labeled and ran TOR-be FIBER CONNECTIONS,…"
